Goal: Book appointment/travel/reservation

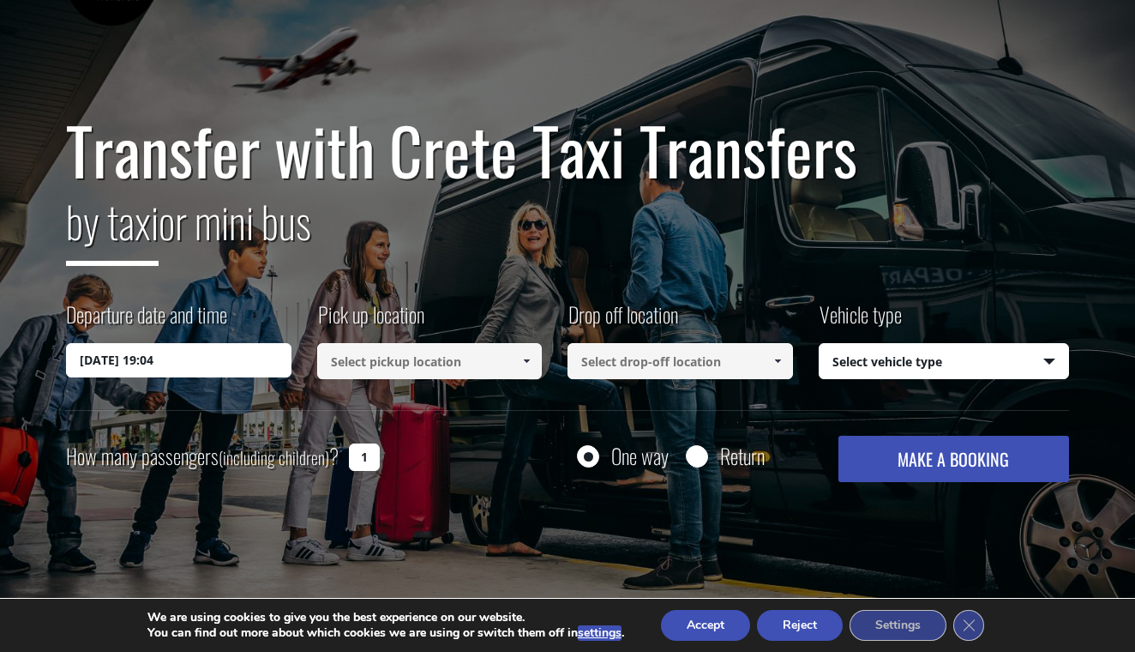
scroll to position [93, 0]
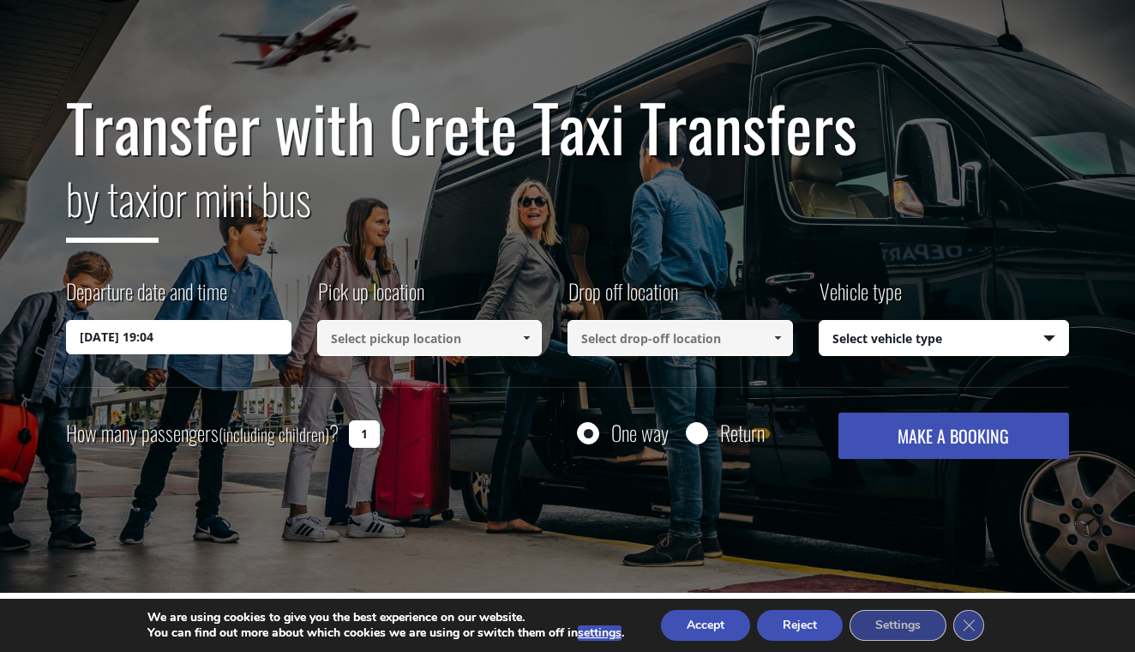
click at [202, 341] on input "24/08/2025 19:04" at bounding box center [179, 337] width 226 height 34
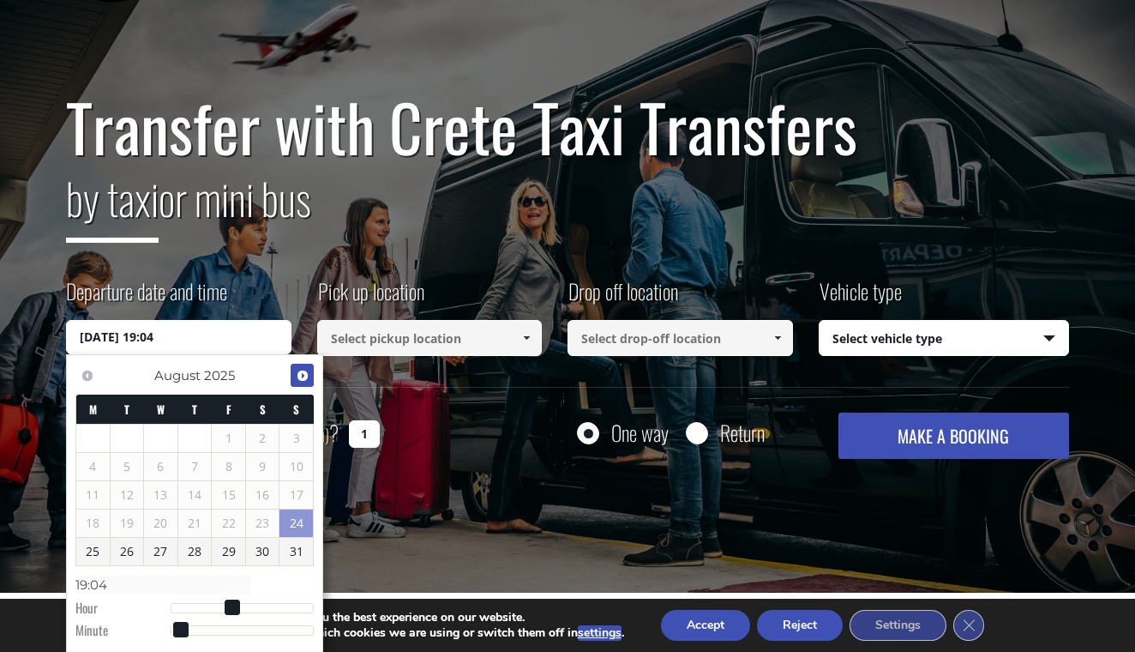
click at [304, 372] on span "Next" at bounding box center [303, 376] width 14 height 14
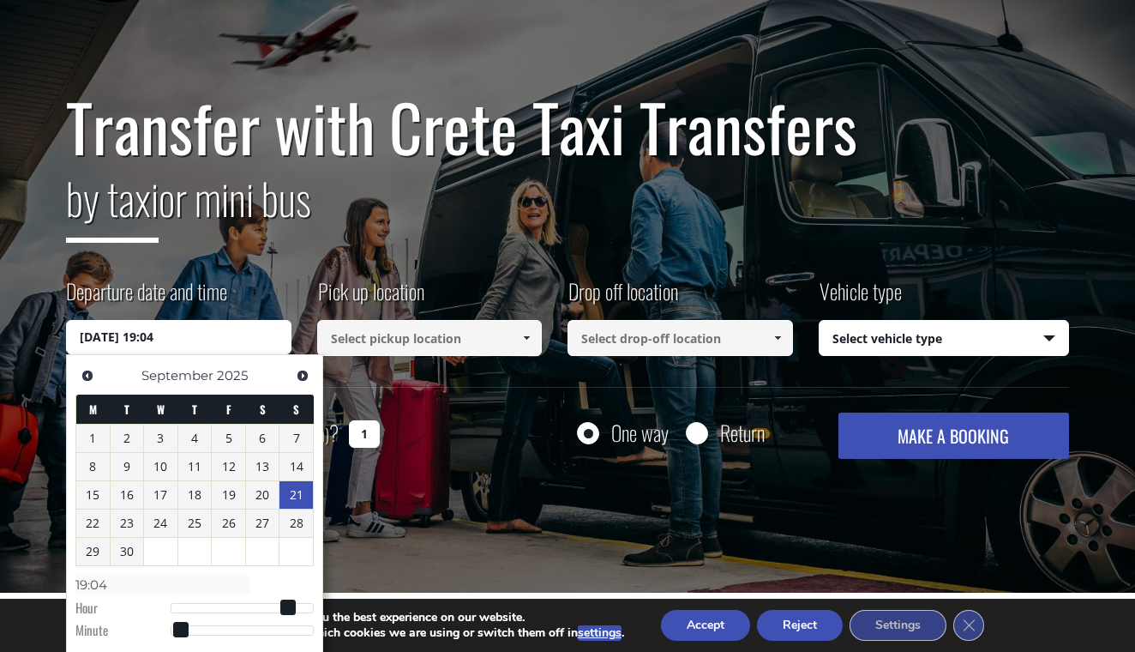
click at [292, 490] on link "21" at bounding box center [296, 494] width 33 height 27
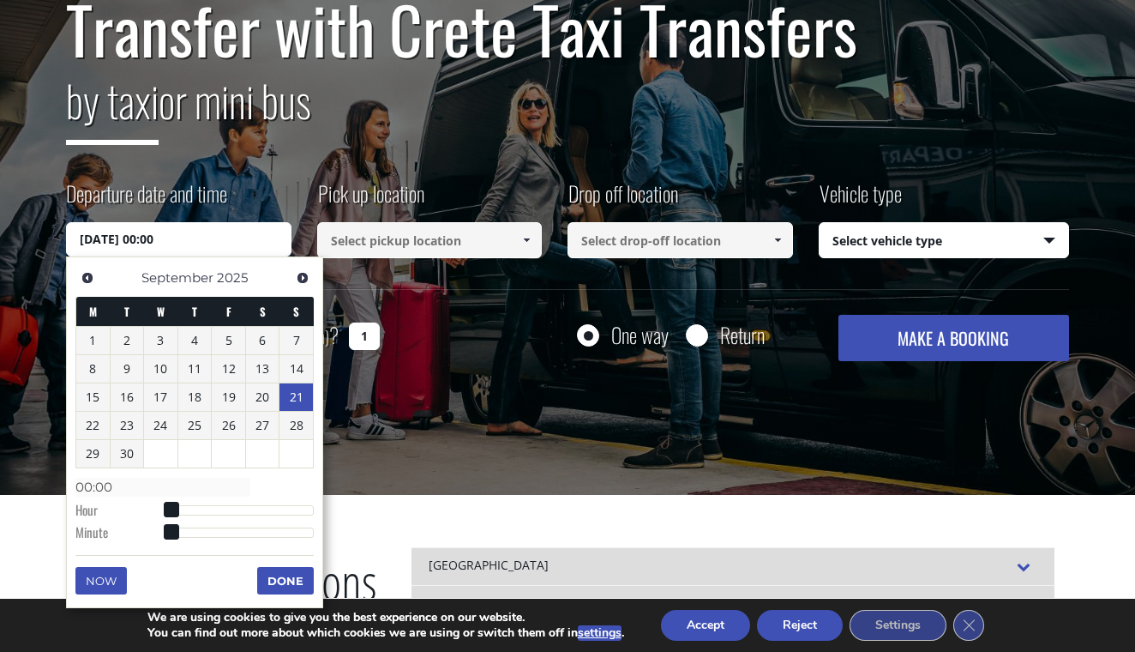
scroll to position [193, 0]
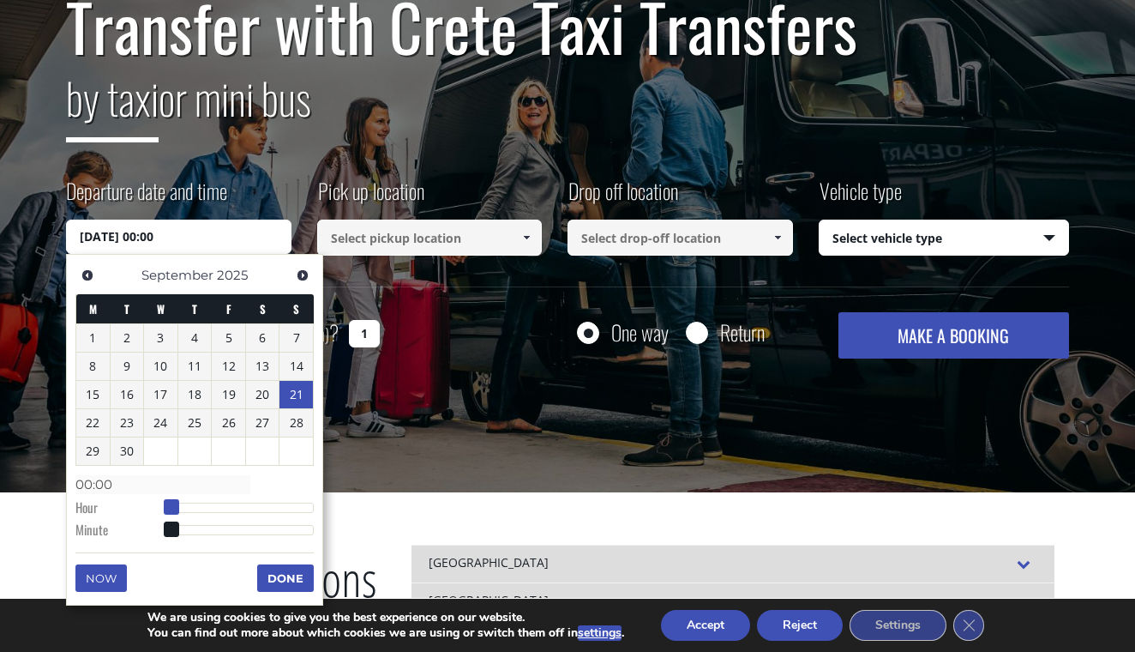
type input "21/09/2025 01:00"
type input "01:00"
type input "21/09/2025 02:00"
type input "02:00"
type input "21/09/2025 03:00"
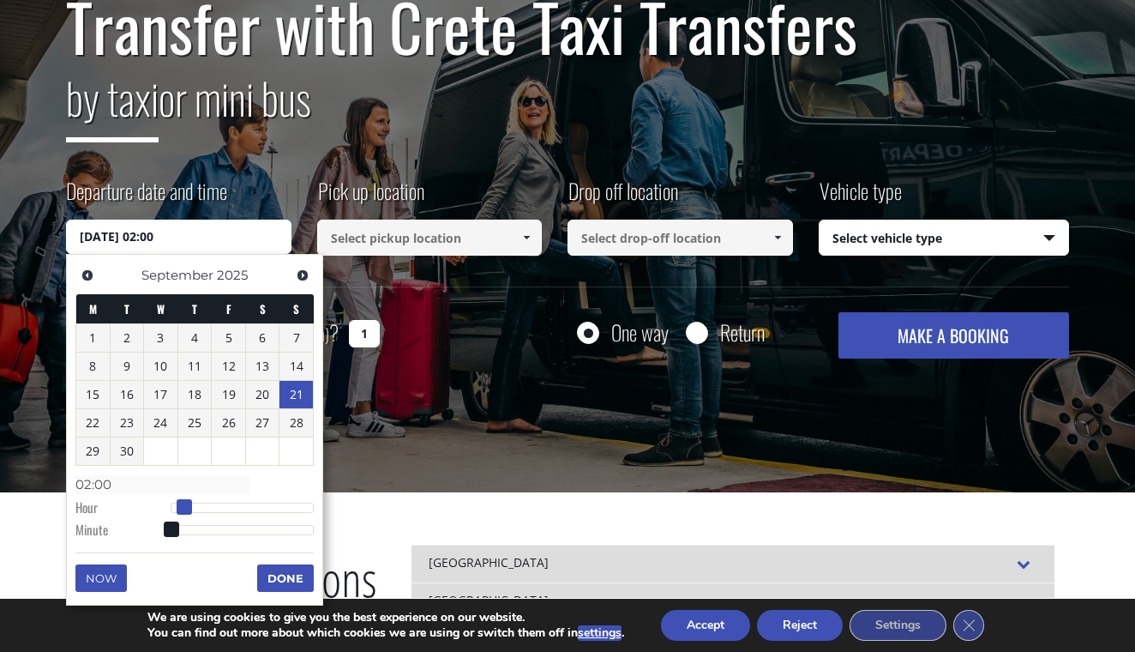
type input "03:00"
type input "21/09/2025 04:00"
type input "04:00"
type input "21/09/2025 05:00"
type input "05:00"
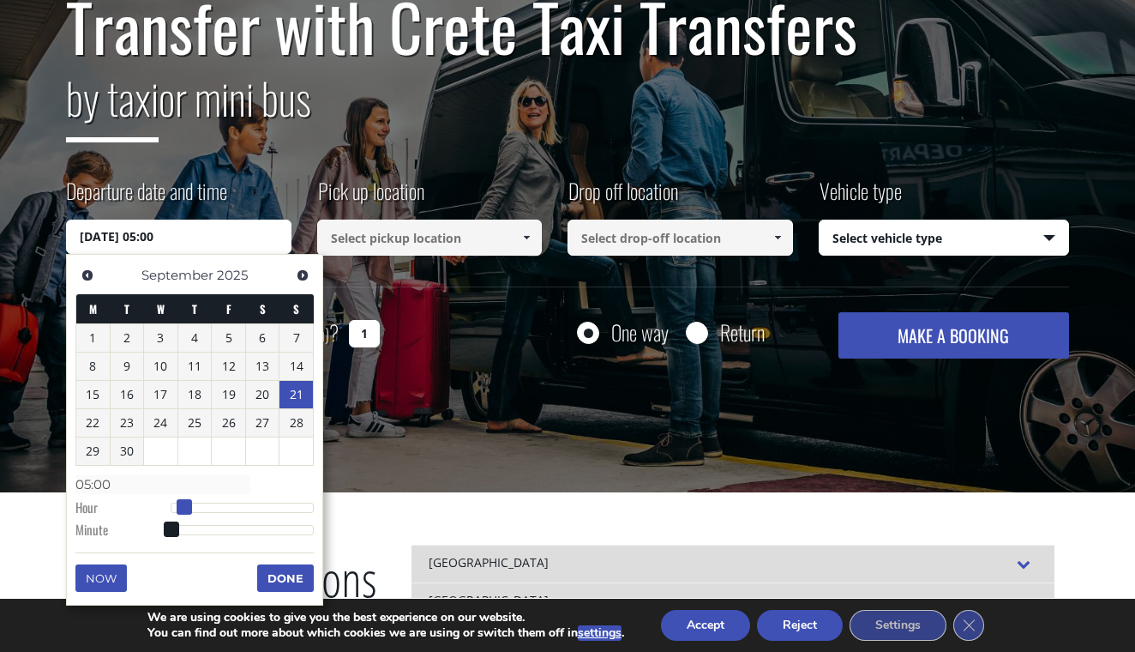
type input "21/09/2025 06:00"
type input "06:00"
type input "21/09/2025 07:00"
type input "07:00"
type input "21/09/2025 08:00"
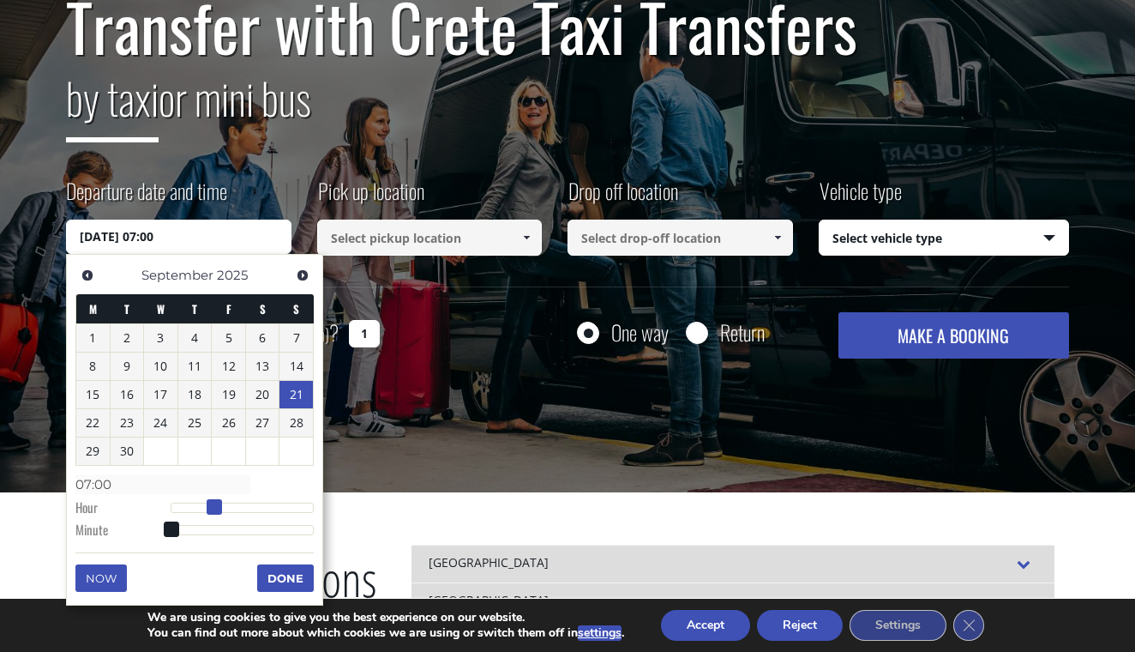
type input "08:00"
type input "21/09/2025 09:00"
type input "09:00"
type input "21/09/2025 10:00"
type input "10:00"
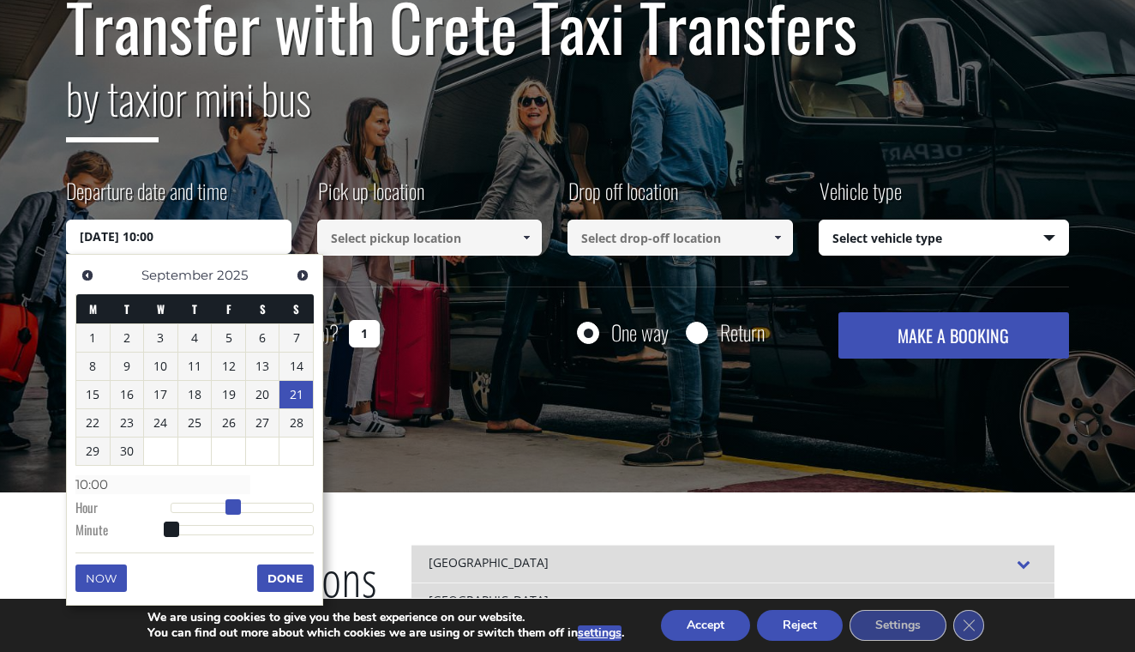
drag, startPoint x: 174, startPoint y: 501, endPoint x: 233, endPoint y: 500, distance: 59.2
click at [233, 500] on span at bounding box center [233, 506] width 15 height 15
click at [283, 571] on button "Done" at bounding box center [285, 577] width 57 height 27
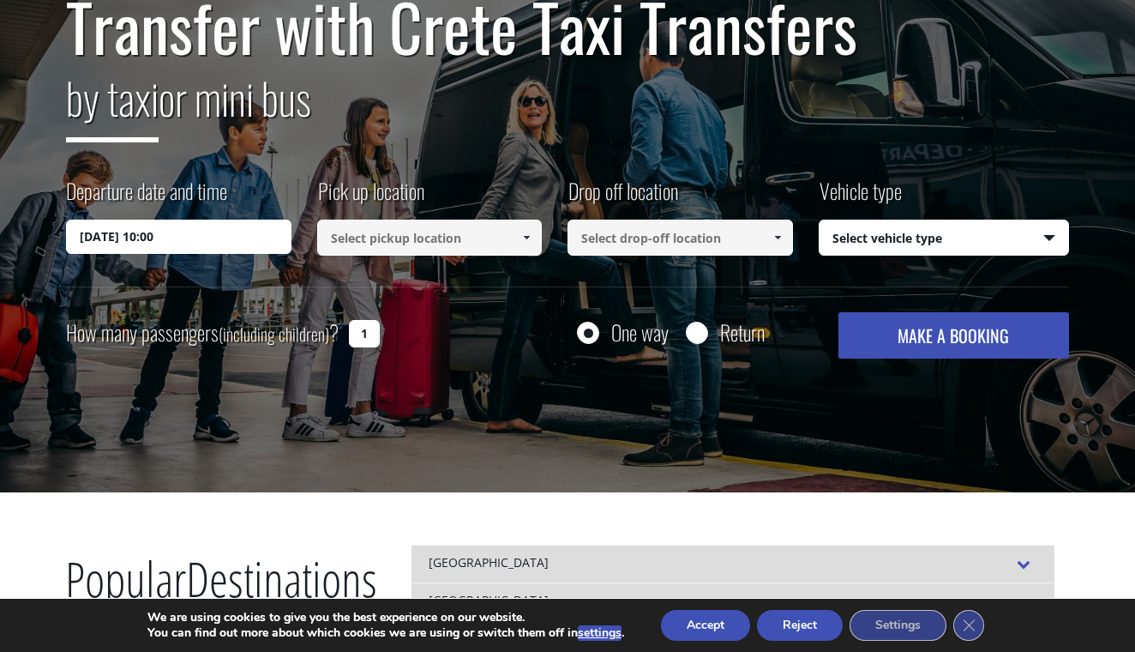
click at [443, 244] on input at bounding box center [430, 238] width 226 height 36
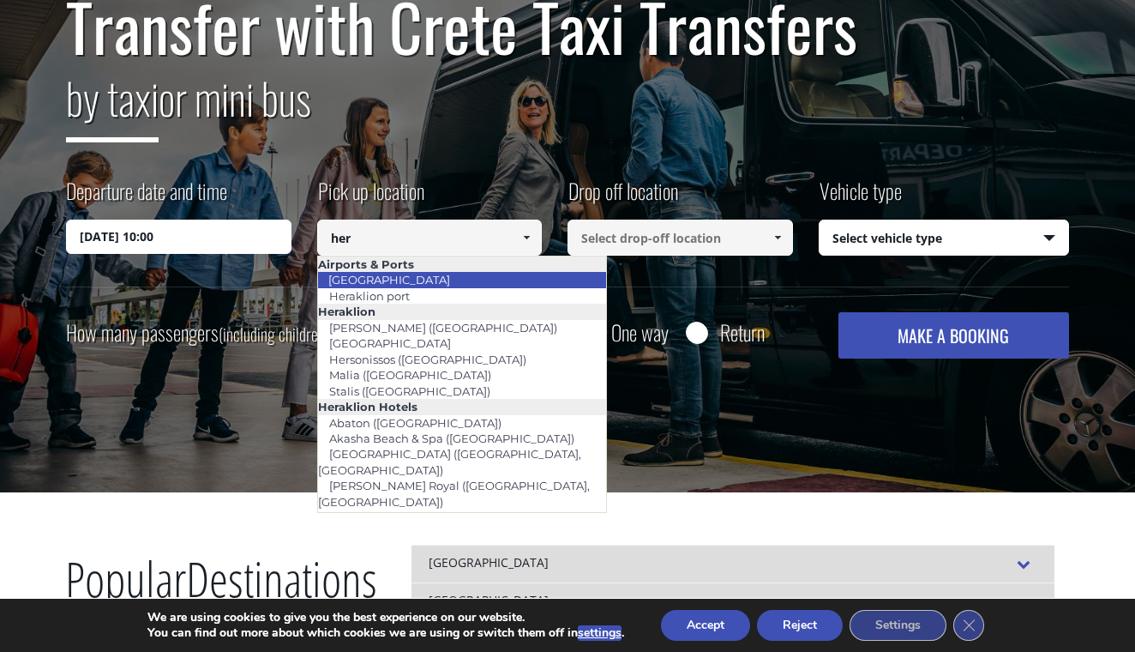
click at [423, 277] on link "[GEOGRAPHIC_DATA]" at bounding box center [389, 280] width 144 height 24
type input "[GEOGRAPHIC_DATA]"
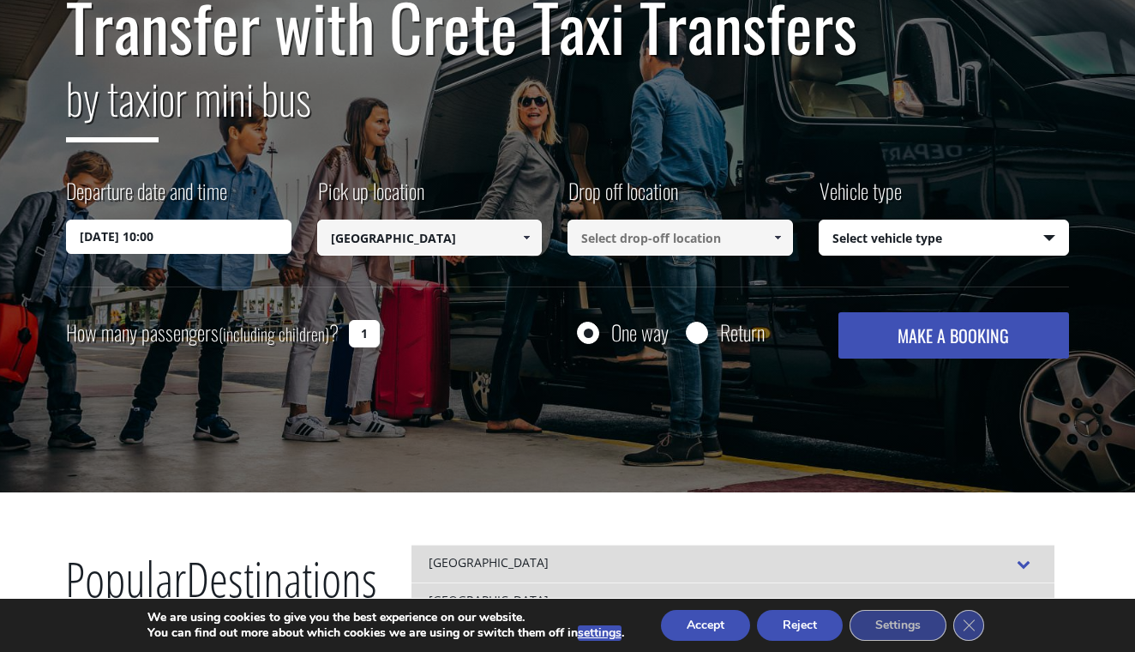
click at [630, 231] on input at bounding box center [681, 238] width 226 height 36
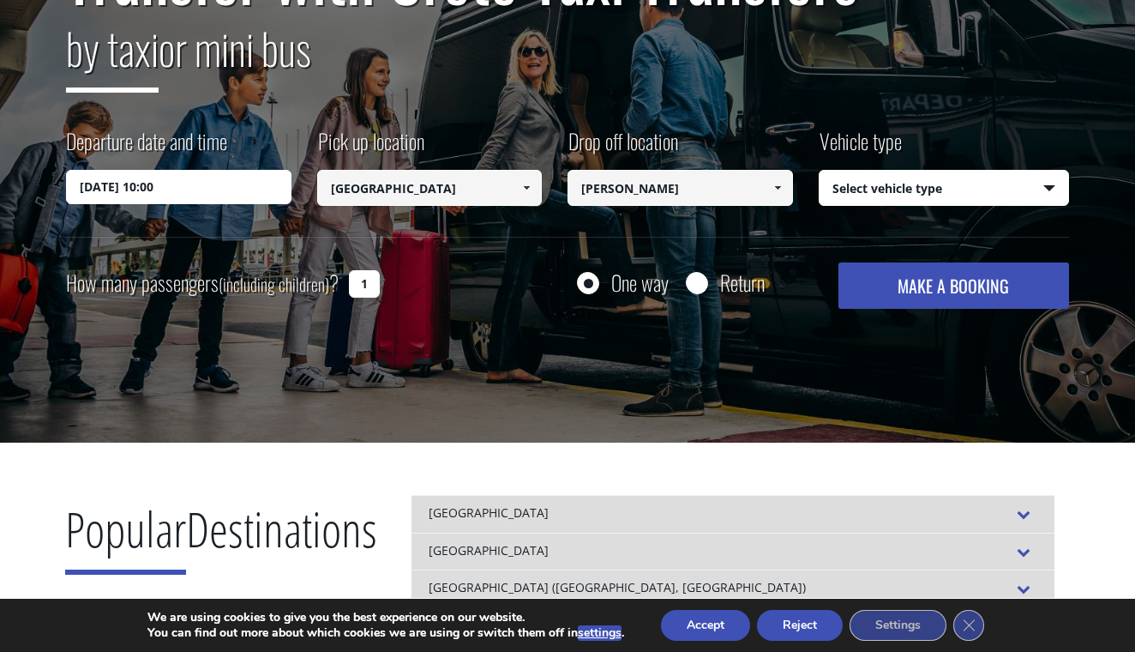
scroll to position [244, 0]
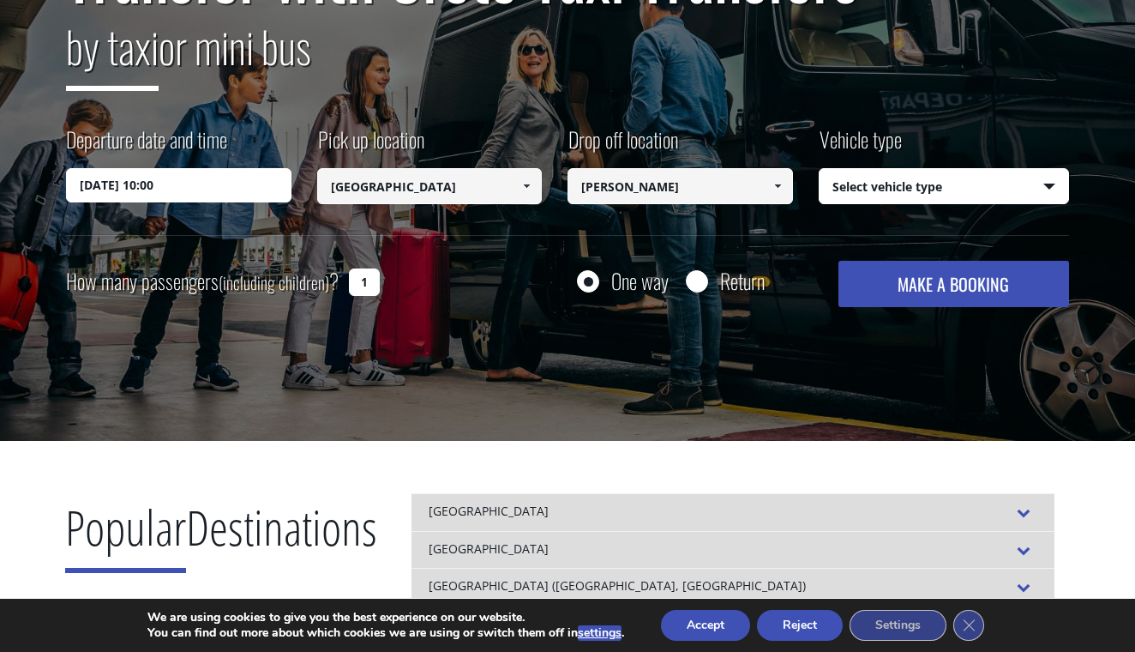
click at [771, 190] on span at bounding box center [778, 186] width 14 height 14
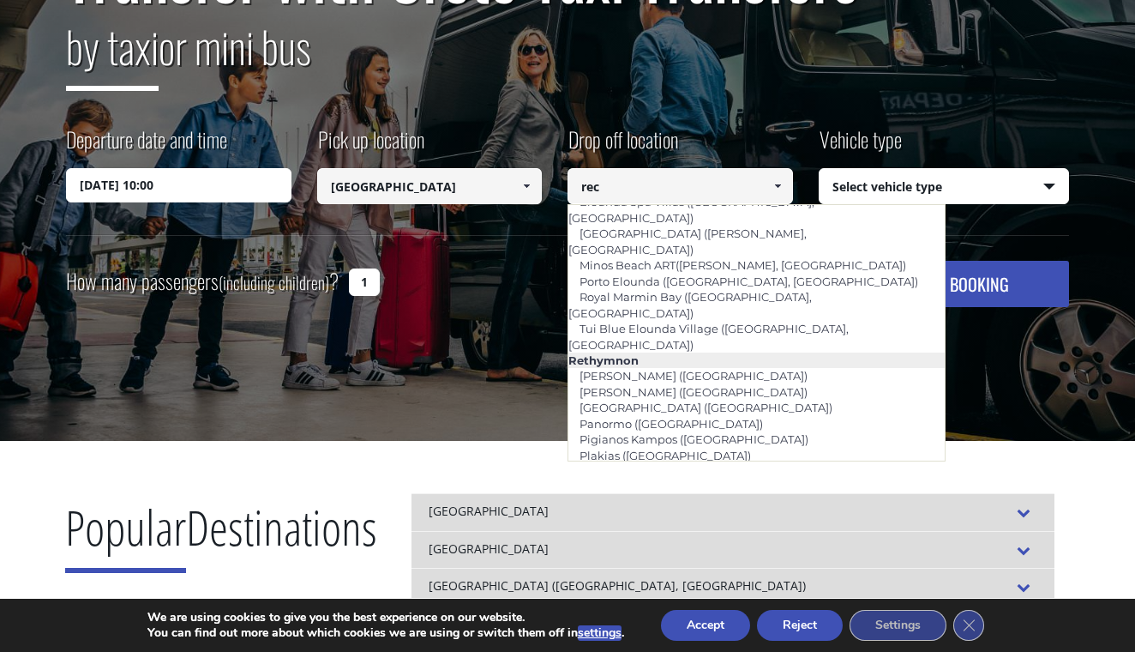
scroll to position [0, 0]
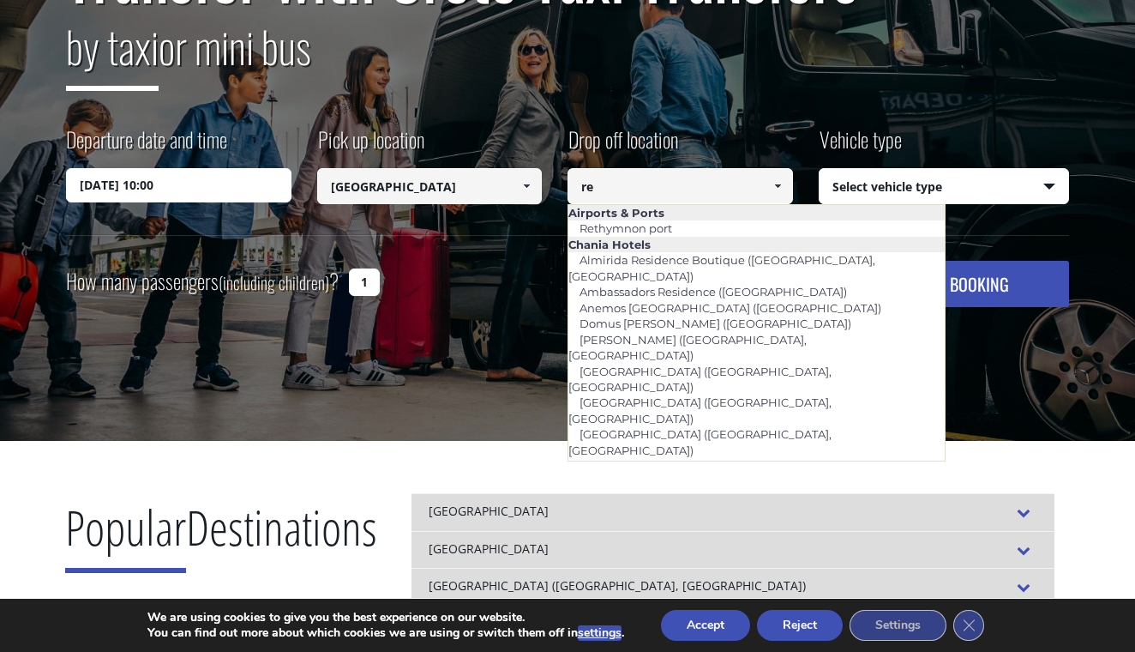
type input "r"
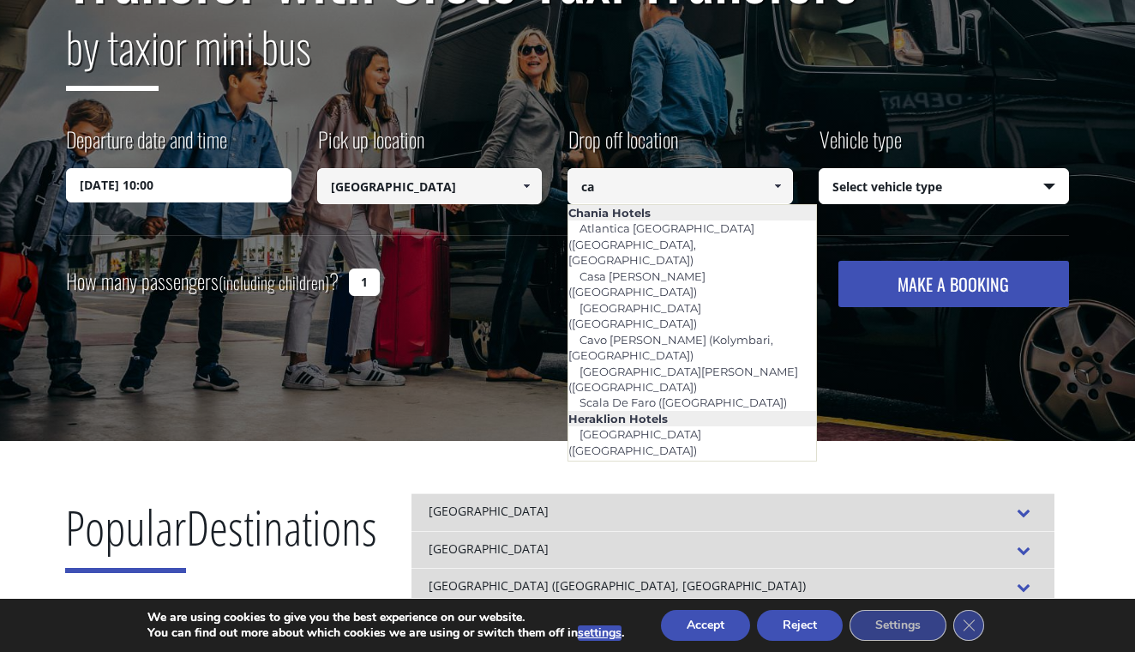
type input "c"
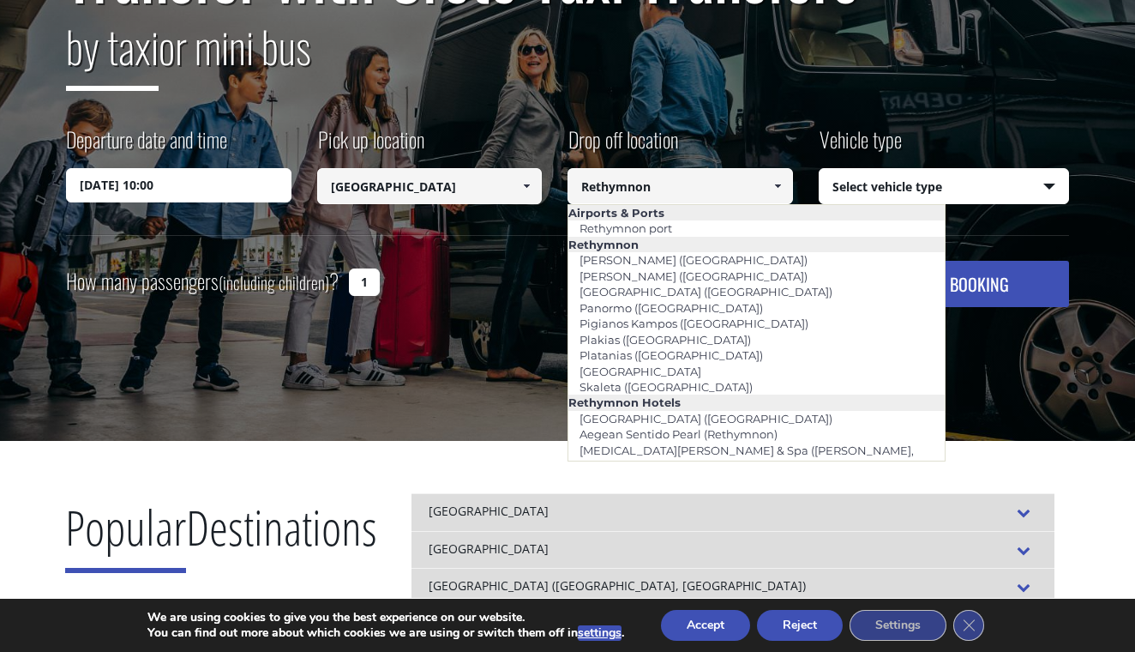
type input "Rethymnon port"
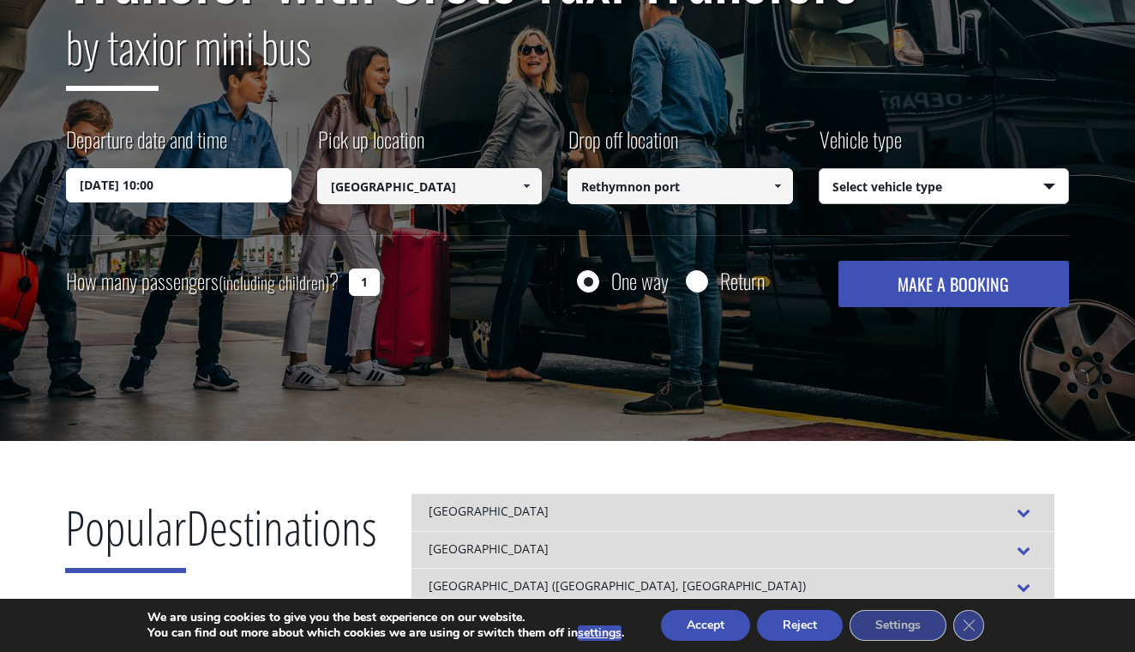
select select "540"
click at [894, 279] on button "MAKE A BOOKING" at bounding box center [954, 284] width 231 height 46
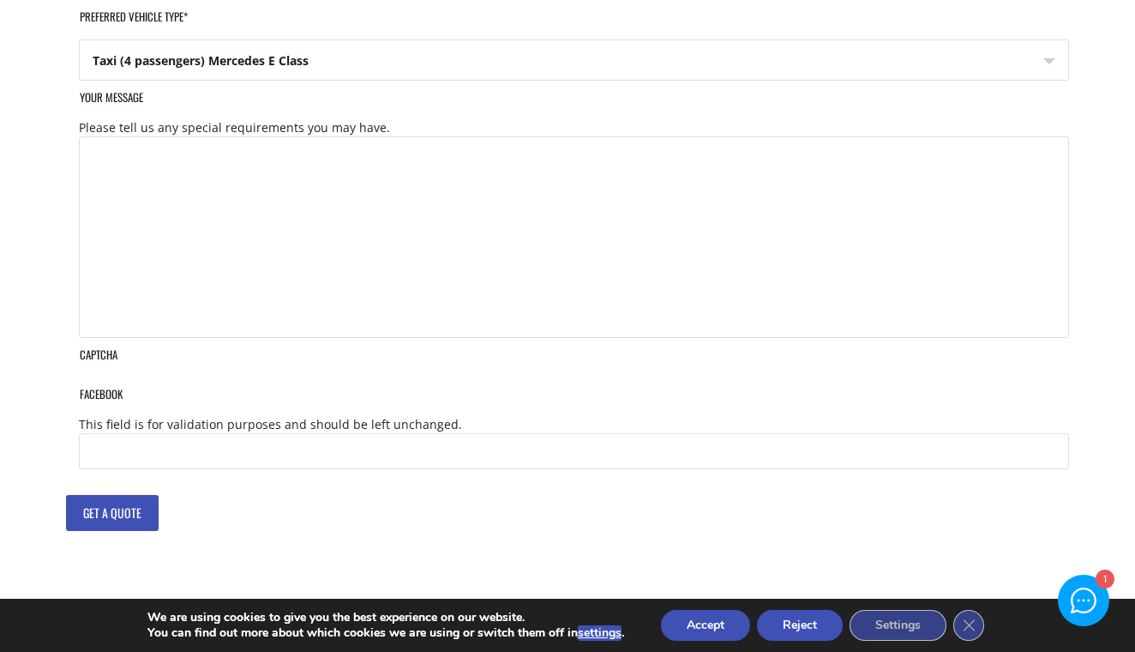
scroll to position [860, 0]
